Goal: Task Accomplishment & Management: Use online tool/utility

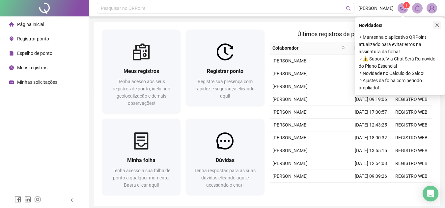
click at [439, 27] on button "button" at bounding box center [437, 25] width 8 height 8
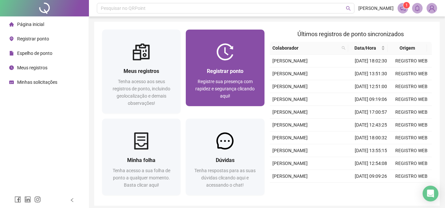
click at [244, 72] on div "Registrar ponto" at bounding box center [225, 71] width 63 height 8
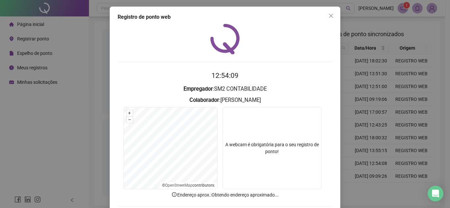
click at [271, 135] on video at bounding box center [272, 148] width 99 height 82
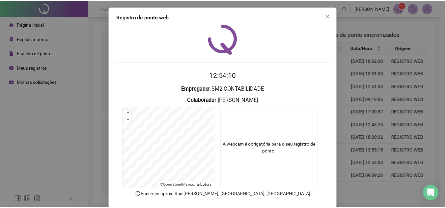
scroll to position [33, 0]
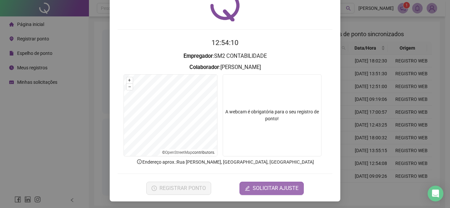
click at [270, 182] on button "SOLICITAR AJUSTE" at bounding box center [271, 188] width 64 height 13
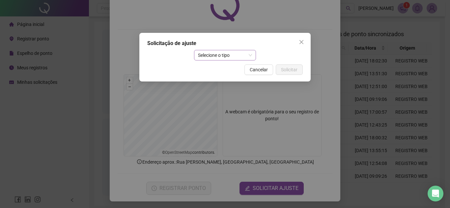
click at [215, 53] on span "Selecione o tipo" at bounding box center [225, 55] width 54 height 10
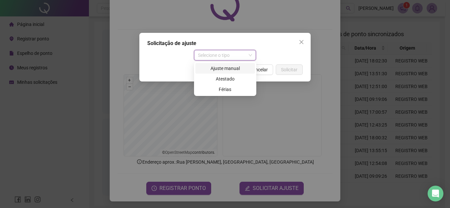
click at [224, 70] on div "Ajuste manual" at bounding box center [225, 68] width 52 height 7
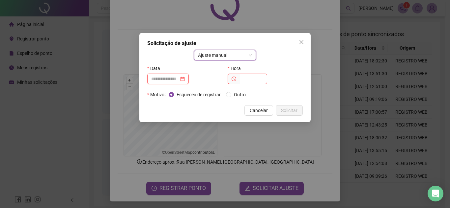
click at [167, 80] on input at bounding box center [165, 78] width 28 height 7
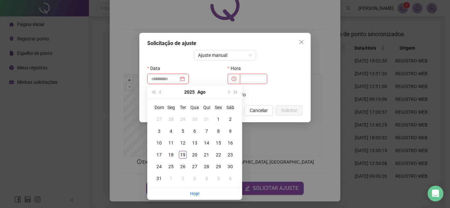
type input "**********"
click at [184, 154] on div "19" at bounding box center [183, 155] width 8 height 8
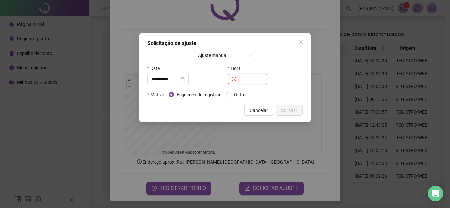
click at [253, 82] on input "text" at bounding box center [253, 79] width 27 height 11
type input "*****"
click at [287, 111] on span "Solicitar" at bounding box center [289, 110] width 16 height 7
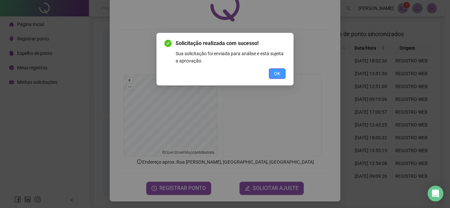
click at [276, 69] on button "OK" at bounding box center [277, 74] width 17 height 11
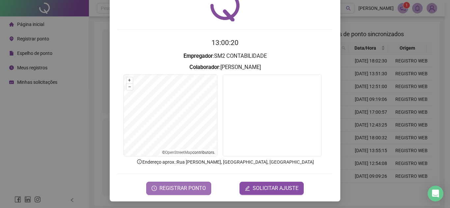
click at [172, 194] on button "REGISTRAR PONTO" at bounding box center [178, 188] width 65 height 13
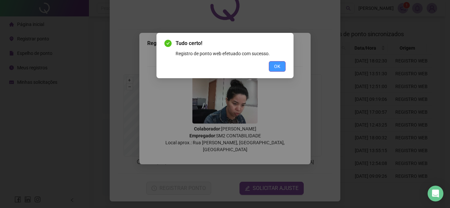
click at [279, 65] on span "OK" at bounding box center [277, 66] width 6 height 7
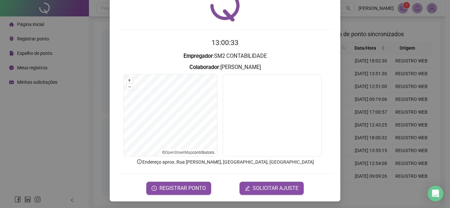
click at [52, 143] on div "Registro de ponto web 13:00:33 Empregador : SM2 CONTABILIDADE Colaborador : [PE…" at bounding box center [225, 104] width 450 height 208
